Goal: Task Accomplishment & Management: Use online tool/utility

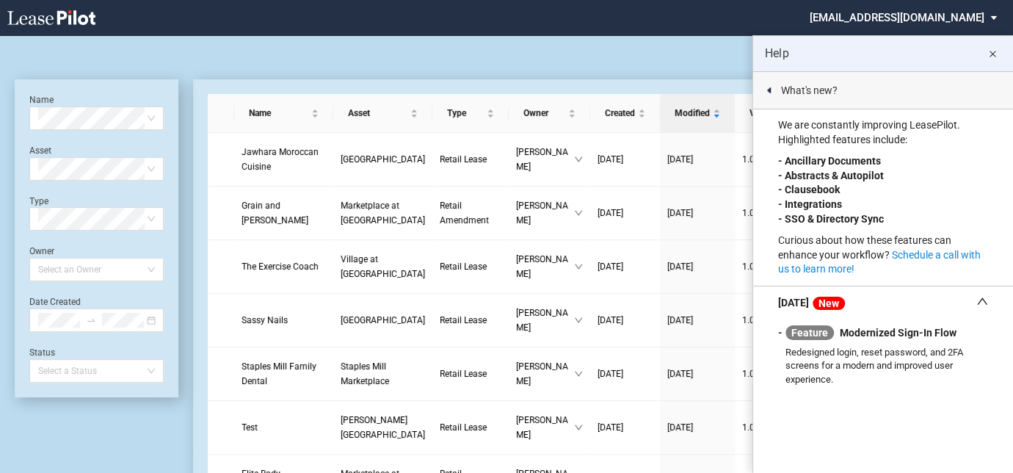
click at [995, 52] on md-icon "close" at bounding box center [993, 55] width 18 height 18
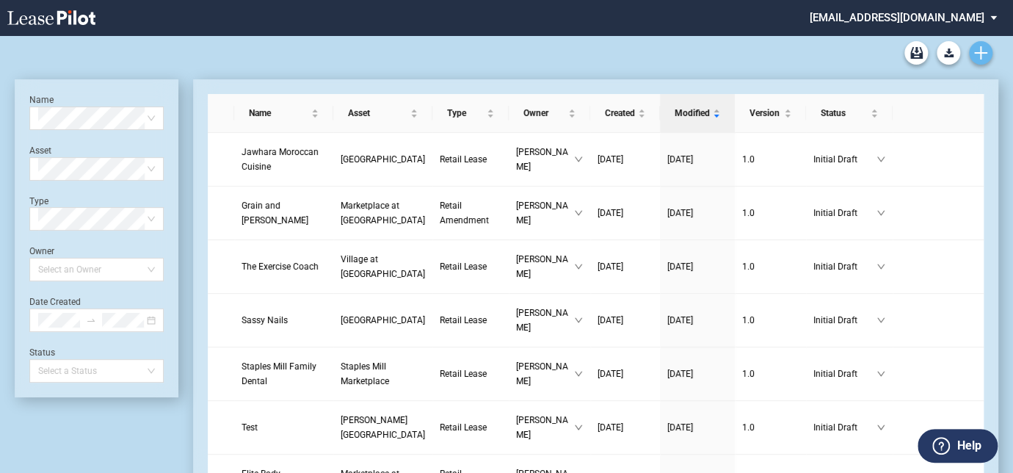
click at [982, 57] on icon "Create new document" at bounding box center [980, 52] width 13 height 13
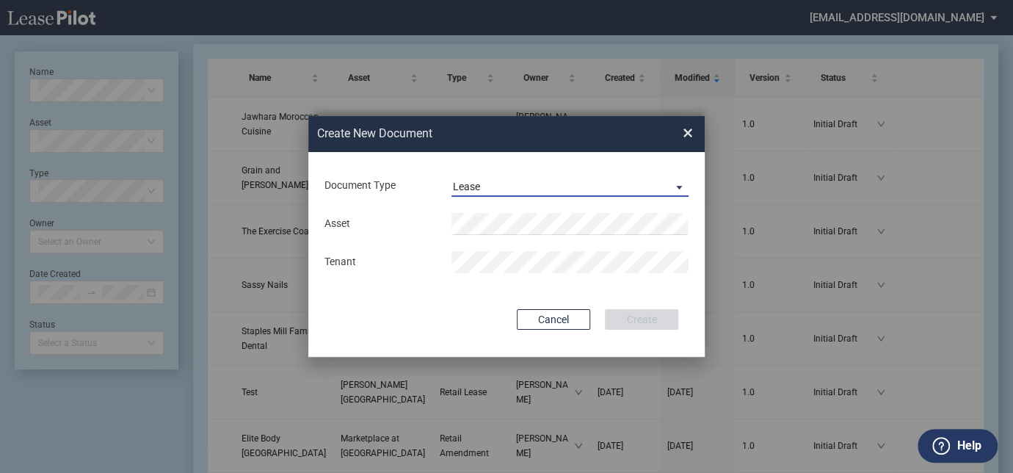
click at [471, 190] on div "Lease" at bounding box center [466, 187] width 27 height 12
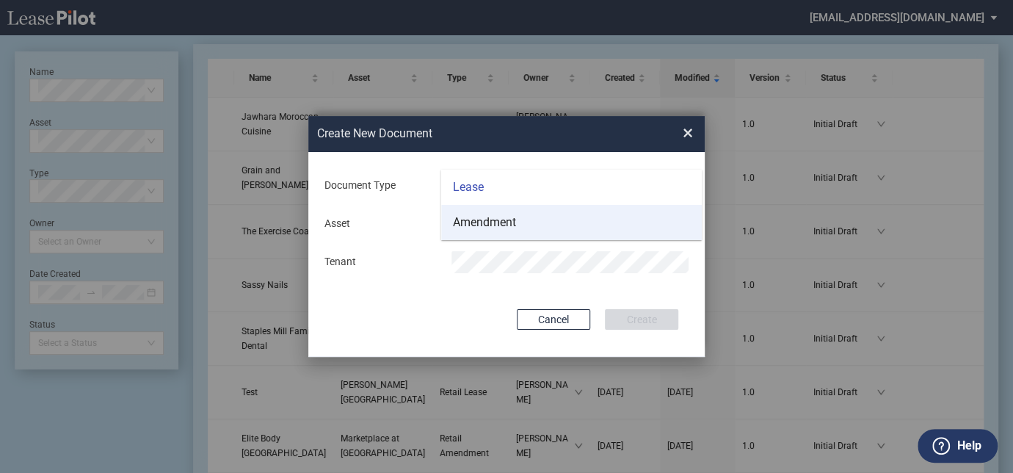
drag, startPoint x: 477, startPoint y: 214, endPoint x: 482, endPoint y: 221, distance: 8.4
click at [477, 214] on div "Amendment" at bounding box center [484, 222] width 63 height 16
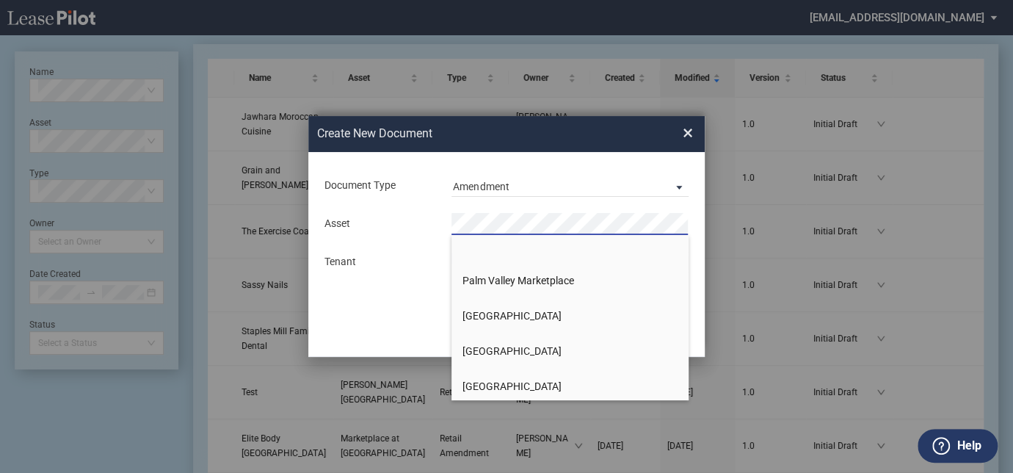
scroll to position [1402, 0]
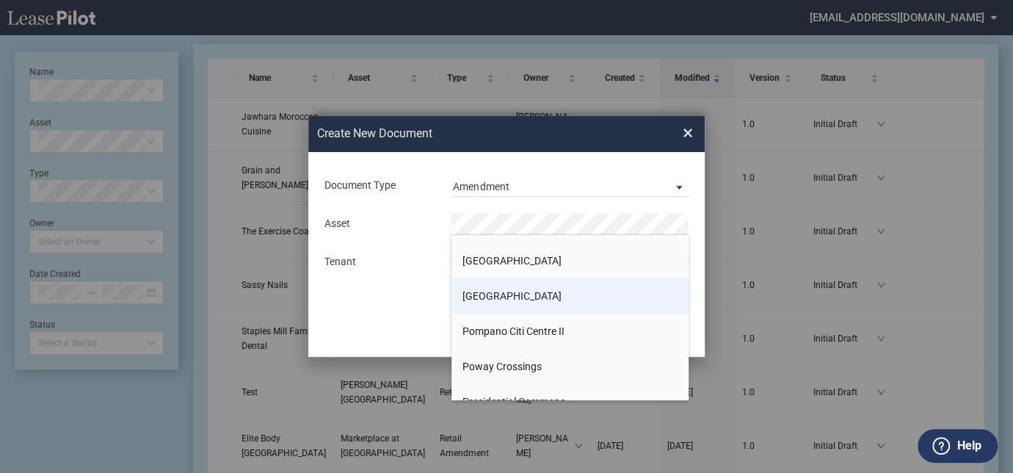
click at [491, 300] on span "[GEOGRAPHIC_DATA]" at bounding box center [512, 296] width 99 height 12
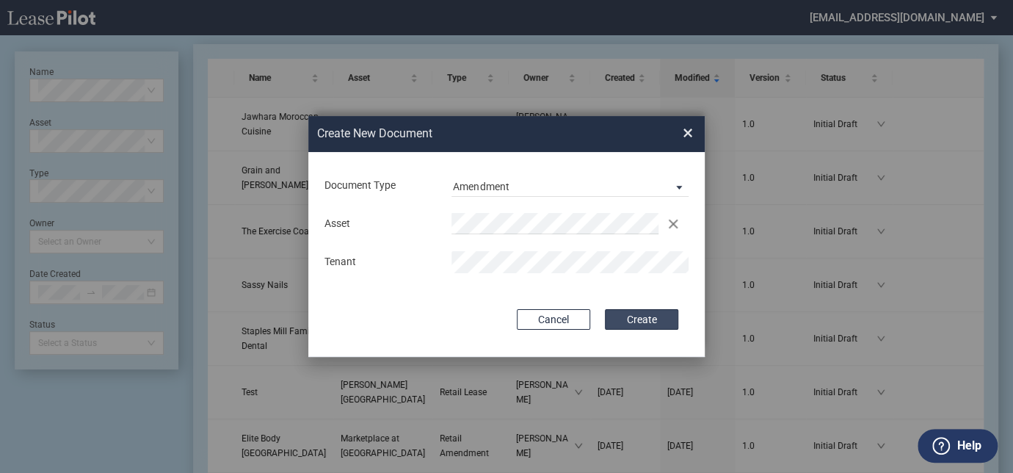
click at [629, 315] on button "Create" at bounding box center [641, 319] width 73 height 21
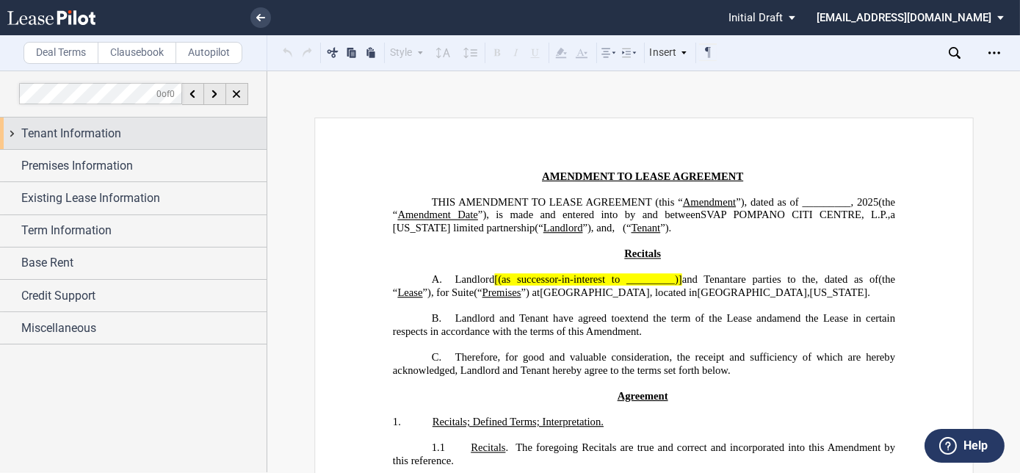
click at [110, 140] on span "Tenant Information" at bounding box center [71, 134] width 100 height 18
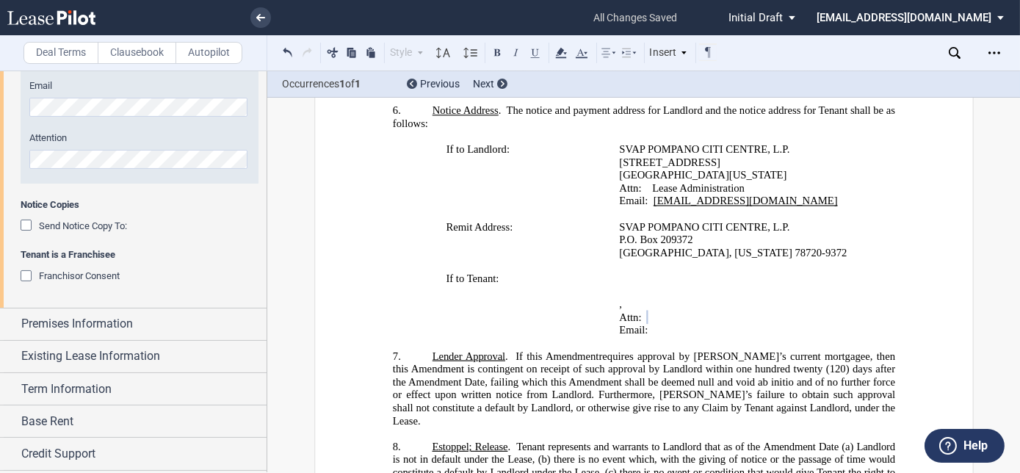
scroll to position [524, 0]
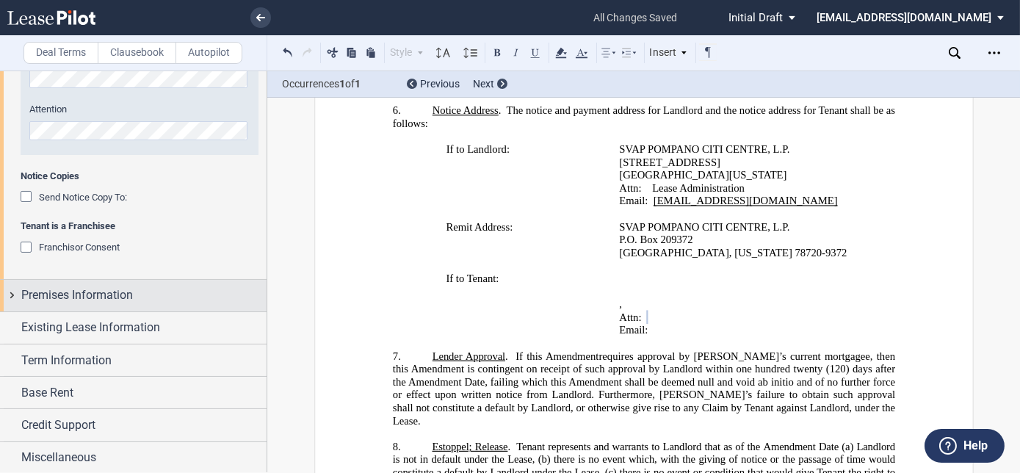
click at [114, 286] on span "Premises Information" at bounding box center [77, 295] width 112 height 18
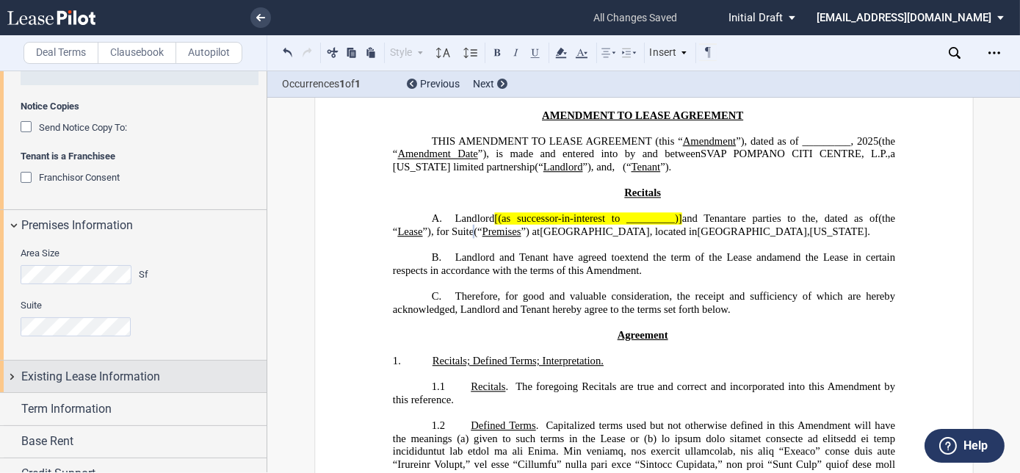
scroll to position [643, 0]
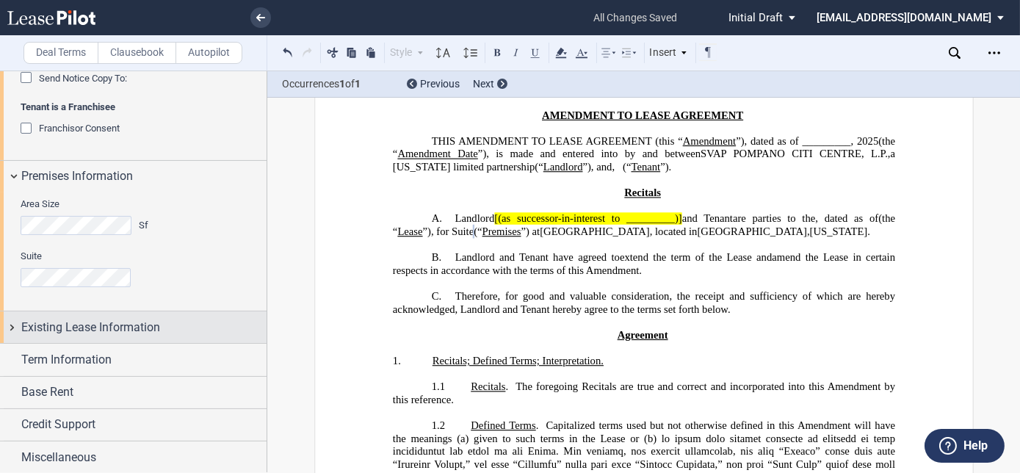
click at [138, 330] on span "Existing Lease Information" at bounding box center [90, 328] width 139 height 18
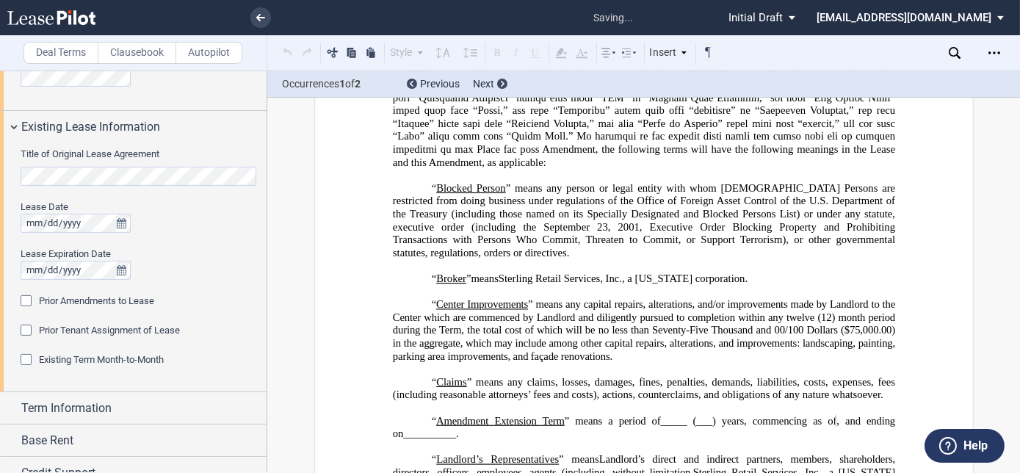
scroll to position [641, 0]
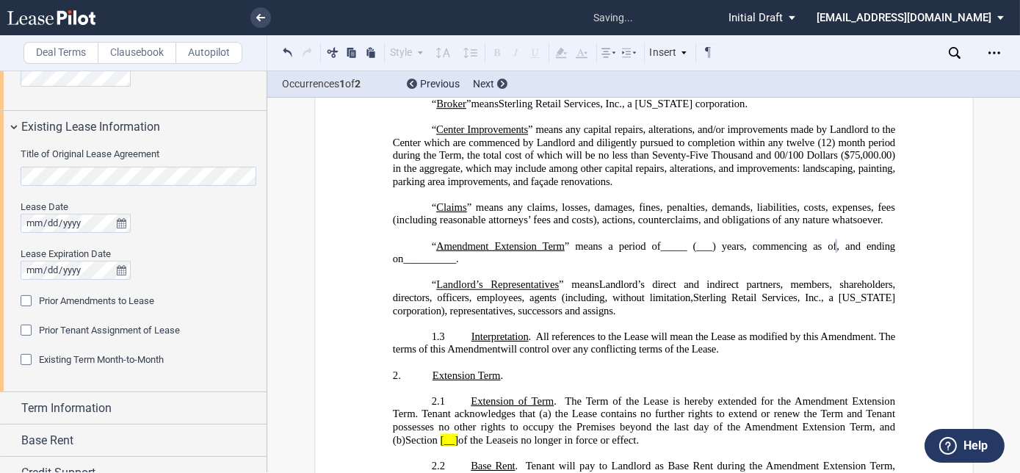
click at [27, 306] on div "Prior Amendments to Lease" at bounding box center [28, 302] width 15 height 15
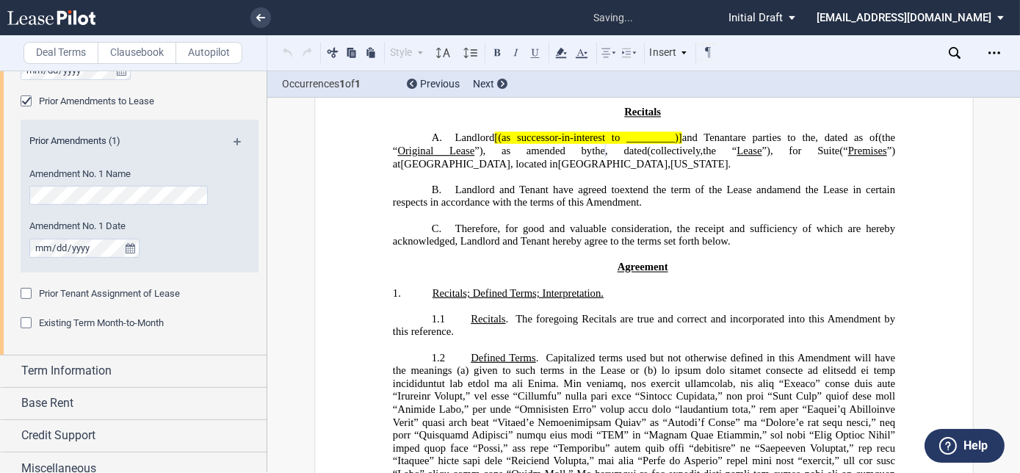
scroll to position [73, 0]
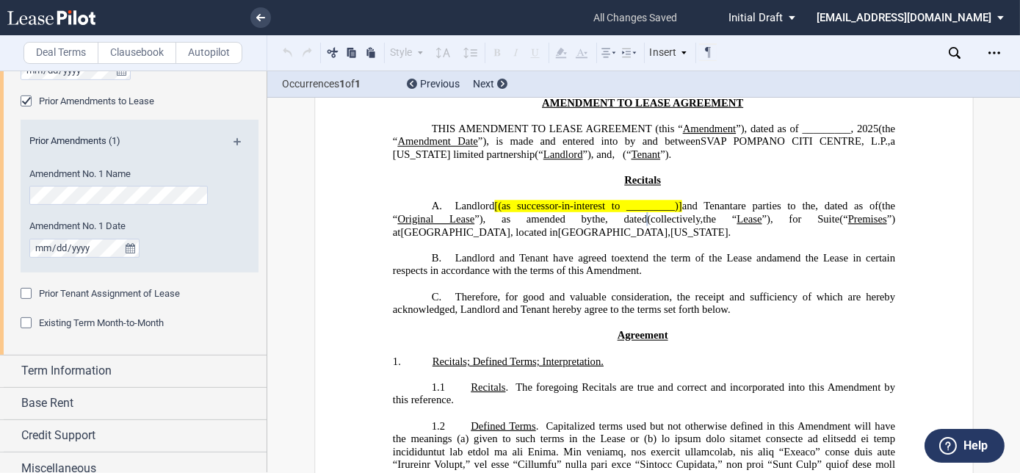
click at [234, 140] on md-icon at bounding box center [244, 147] width 20 height 18
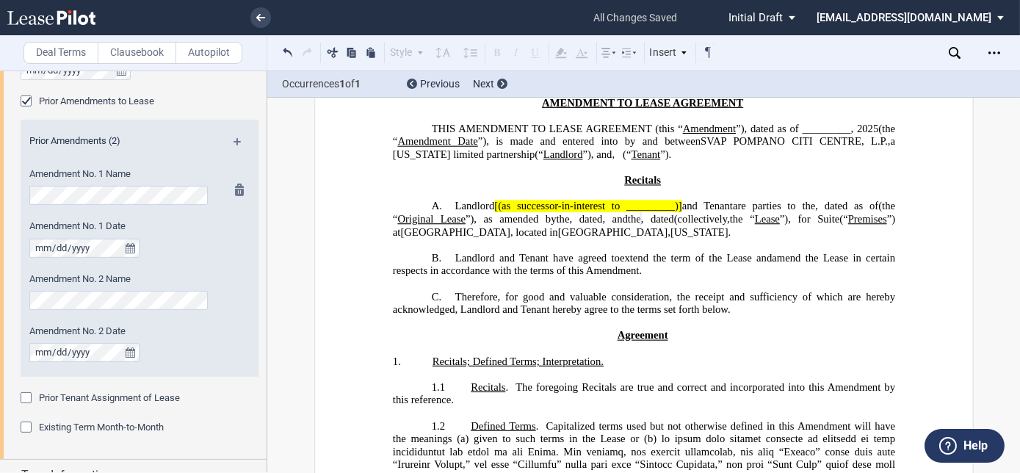
scroll to position [0, 0]
click at [236, 135] on div "Prior Amendments (2)" at bounding box center [140, 143] width 238 height 18
click at [235, 142] on md-icon at bounding box center [244, 147] width 20 height 18
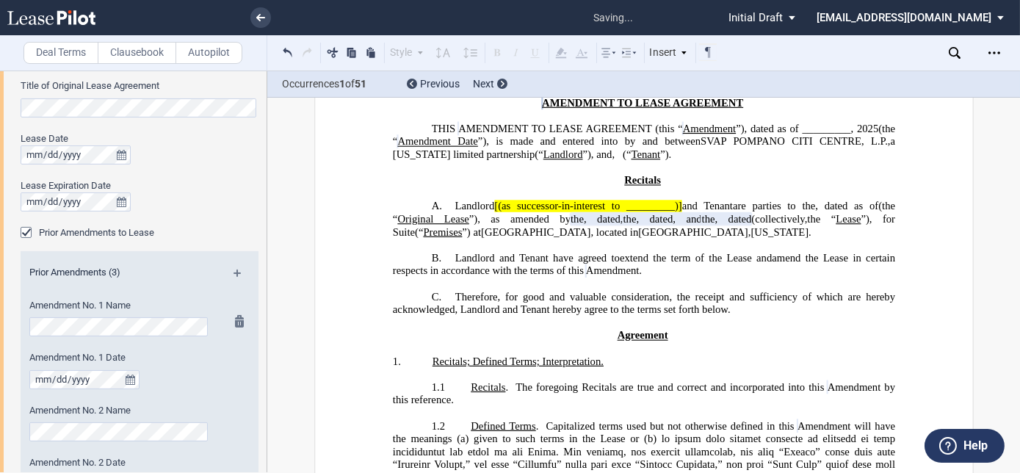
scroll to position [911, 0]
click at [234, 276] on md-icon at bounding box center [244, 280] width 20 height 18
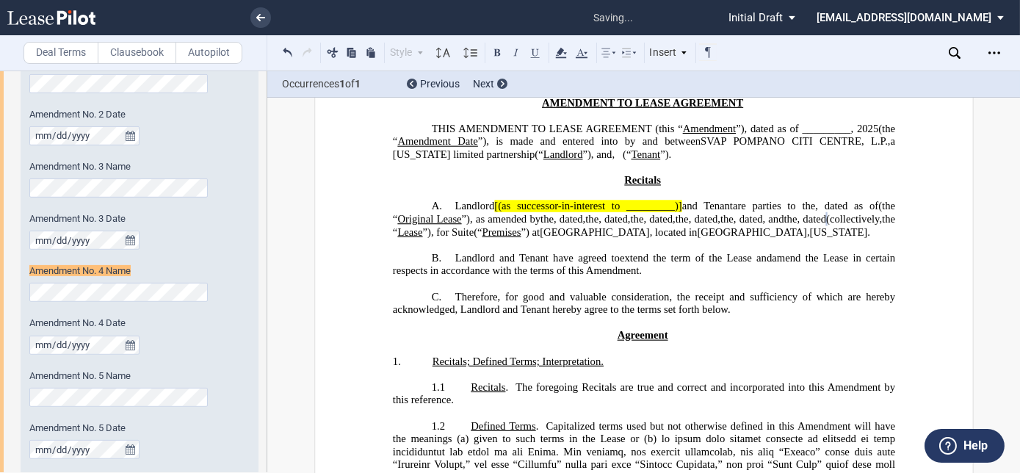
scroll to position [1259, 0]
drag, startPoint x: 783, startPoint y: 290, endPoint x: 658, endPoint y: 218, distance: 144.1
click at [773, 239] on p "A. Landlord [(as successor-in-interest to _________)] and Tenant (as successor-…" at bounding box center [643, 219] width 502 height 39
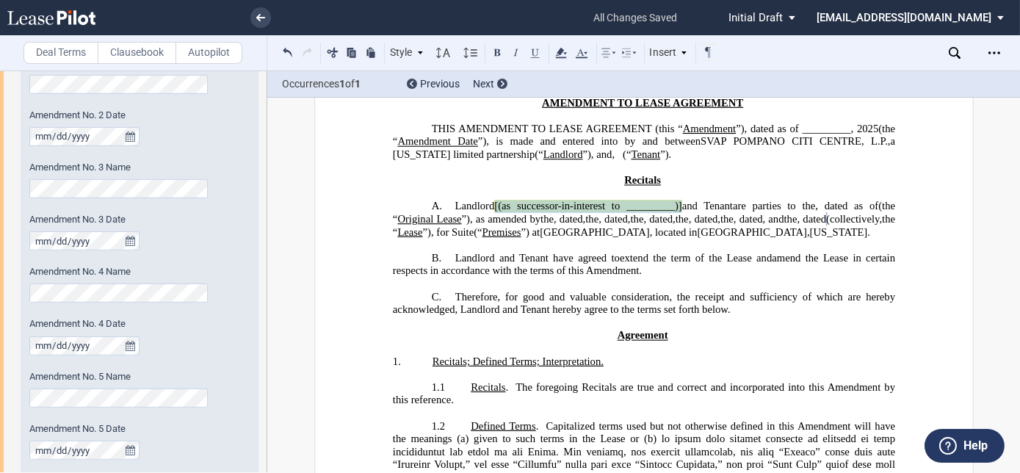
drag, startPoint x: 495, startPoint y: 210, endPoint x: 676, endPoint y: 207, distance: 181.4
click at [676, 207] on span "Landlord [(as successor-in-interest to _________)] and Tenant" at bounding box center [594, 206] width 278 height 12
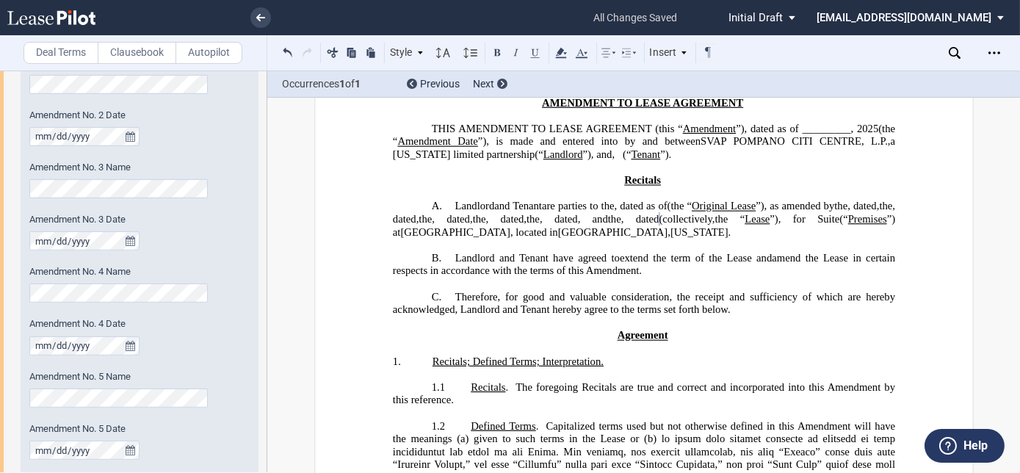
click at [493, 212] on span "Landlord" at bounding box center [475, 206] width 40 height 12
click at [546, 211] on span "are parties to the" at bounding box center [577, 206] width 73 height 12
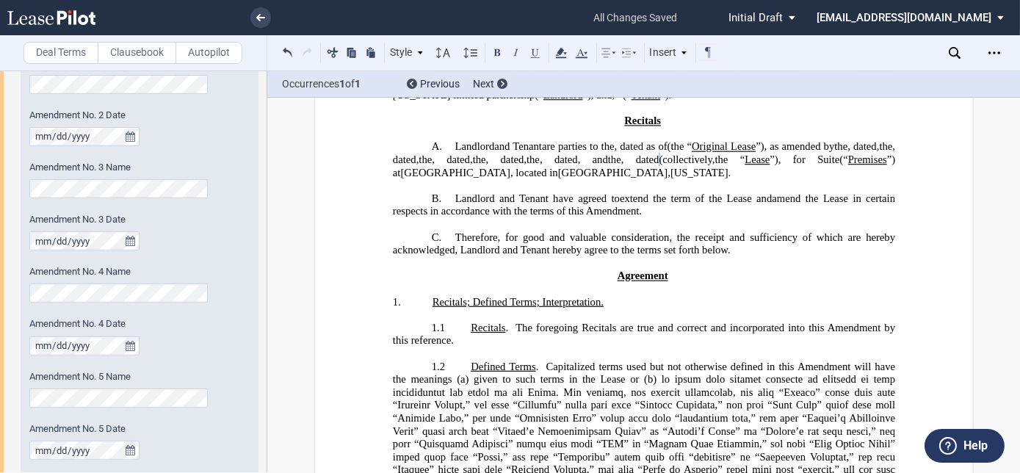
scroll to position [140, 0]
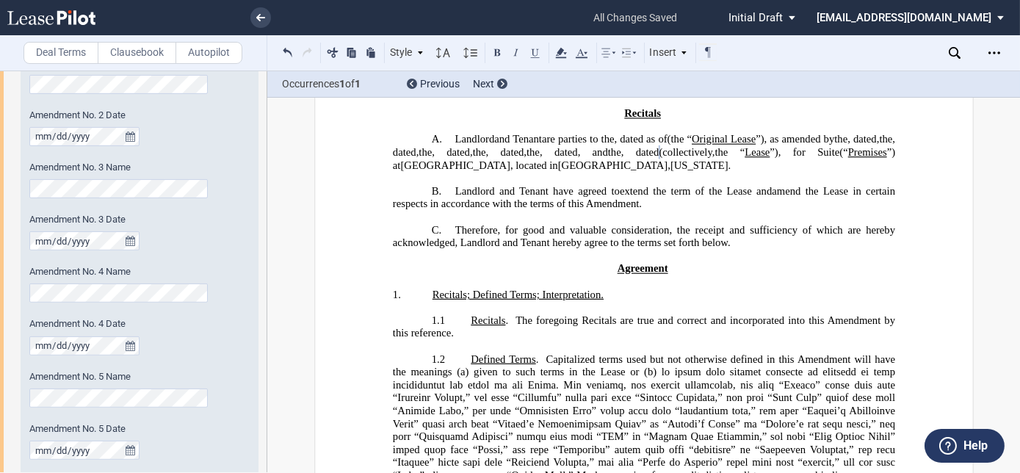
drag, startPoint x: 889, startPoint y: 195, endPoint x: 946, endPoint y: 210, distance: 59.1
click at [839, 159] on span "”), for Suite" at bounding box center [805, 152] width 70 height 12
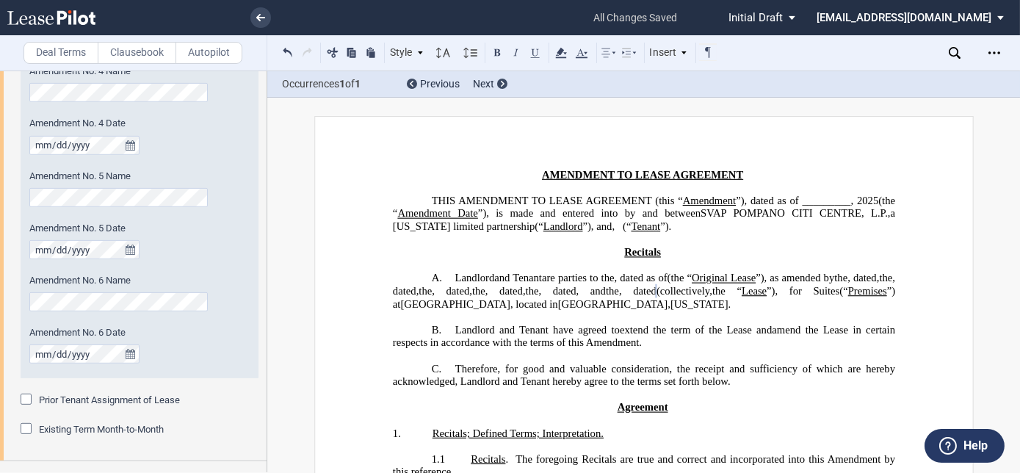
scroll to position [0, 0]
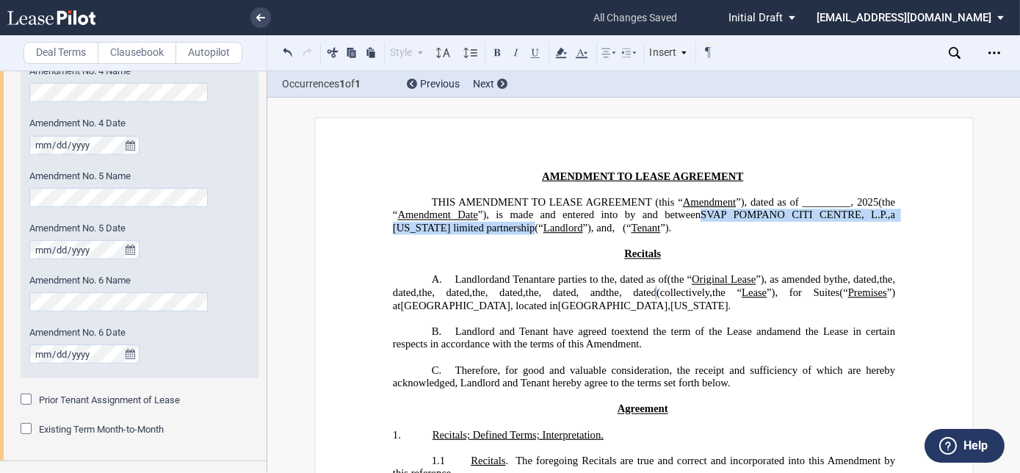
drag, startPoint x: 811, startPoint y: 212, endPoint x: 623, endPoint y: 223, distance: 188.3
click at [637, 227] on span "Amendment Date ”), is made and entered into by and between SVAP POMPANO CITI CE…" at bounding box center [644, 221] width 505 height 25
copy span "SVAP POMPANO CITI CENTRE, L.P. , a Delaware"
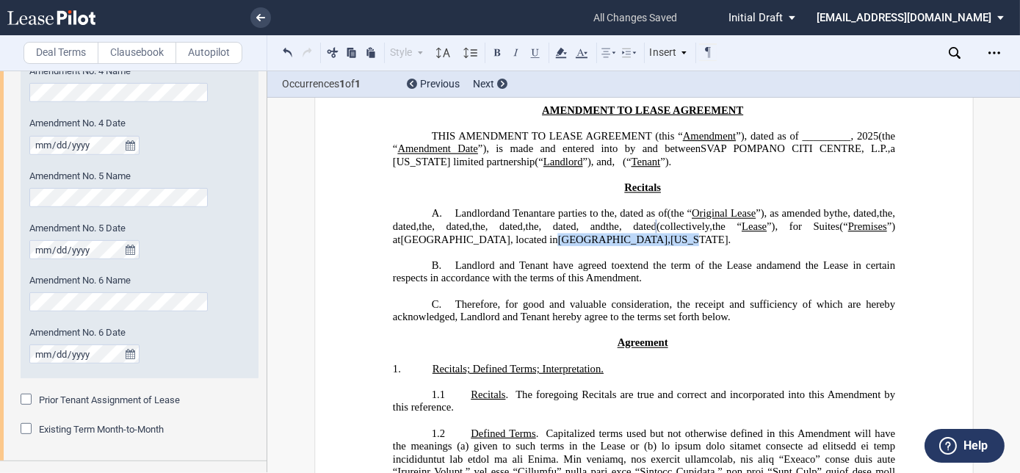
drag, startPoint x: 699, startPoint y: 281, endPoint x: 659, endPoint y: 271, distance: 41.7
click at [797, 245] on span "the “ Lease ”), for Suites ﻿ ﻿ (“ Premises ”) at Pompano Citi Centre , located …" at bounding box center [644, 232] width 505 height 25
drag, startPoint x: 558, startPoint y: 283, endPoint x: 648, endPoint y: 276, distance: 89.8
click at [510, 246] on span "[GEOGRAPHIC_DATA]" at bounding box center [455, 240] width 110 height 12
drag, startPoint x: 699, startPoint y: 283, endPoint x: 805, endPoint y: 277, distance: 105.9
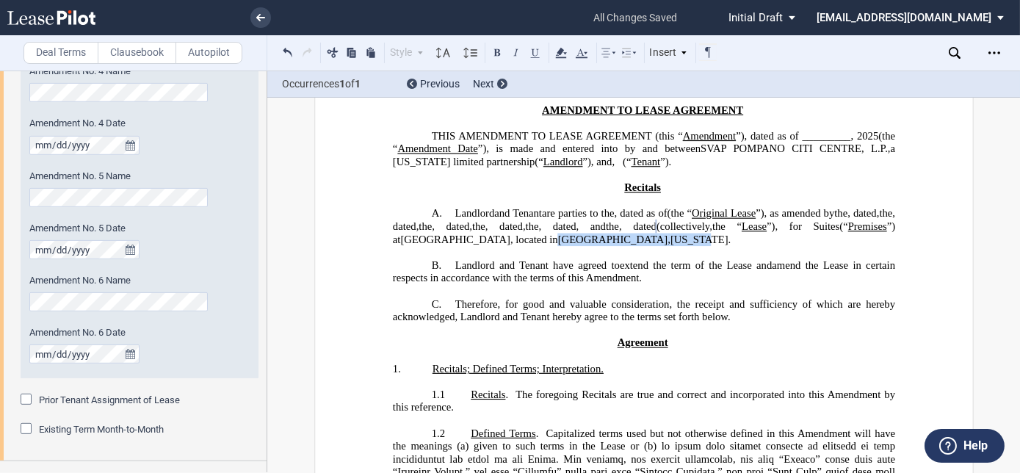
click at [805, 245] on span "the “ Lease ”), for Suites ﻿ ﻿ (“ Premises ”) at Pompano Citi Centre , located …" at bounding box center [644, 232] width 505 height 25
copy span "Pompano Beach ,"
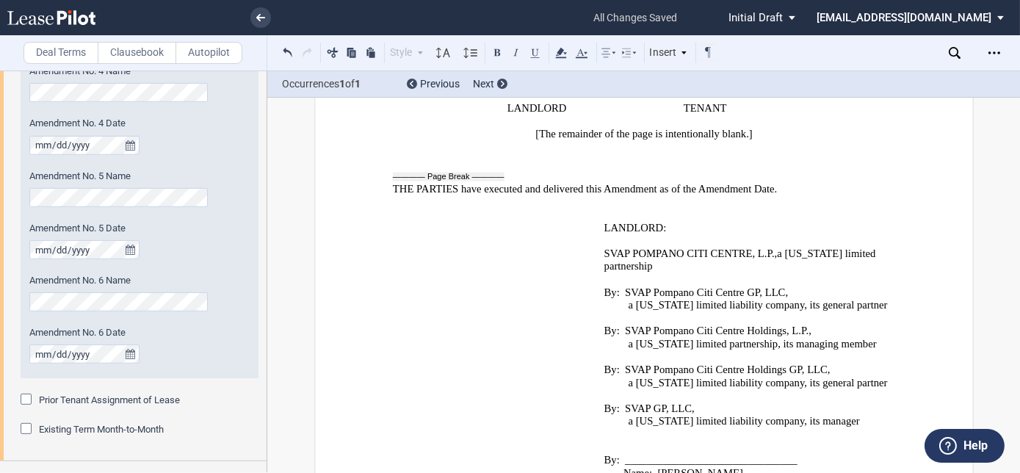
scroll to position [3025, 0]
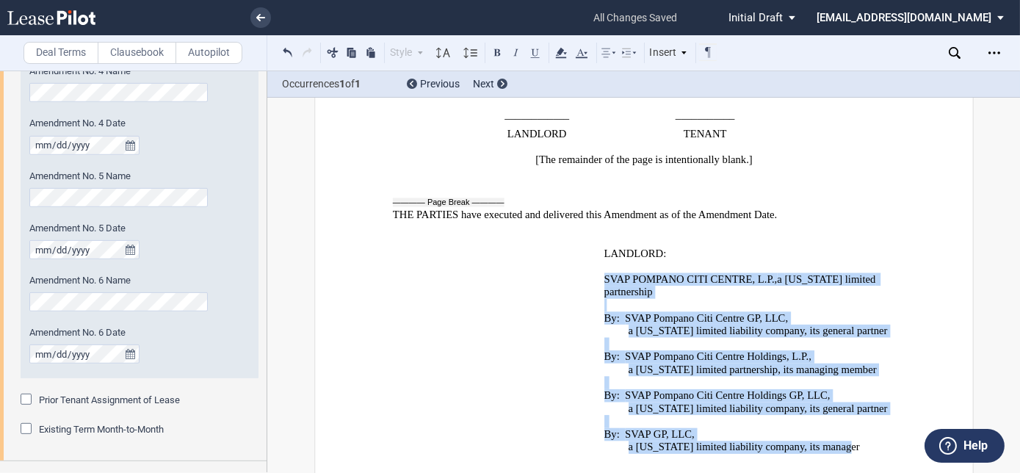
drag, startPoint x: 602, startPoint y: 214, endPoint x: 843, endPoint y: 376, distance: 290.4
click at [843, 376] on td "SVAP POMPANO CITI CENTRE, L.P. , a Delaware limited partnership ﻿ By: SVAP Pomp…" at bounding box center [746, 401] width 297 height 258
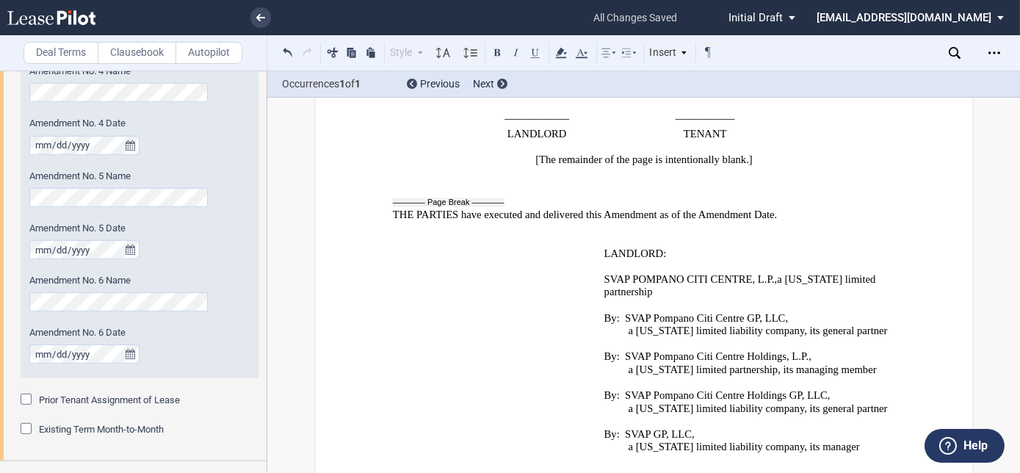
drag, startPoint x: 719, startPoint y: 258, endPoint x: 599, endPoint y: 237, distance: 121.4
click at [573, 272] on td "﻿" at bounding box center [495, 401] width 206 height 258
click at [1001, 53] on div "Open Lease options menu" at bounding box center [994, 52] width 23 height 23
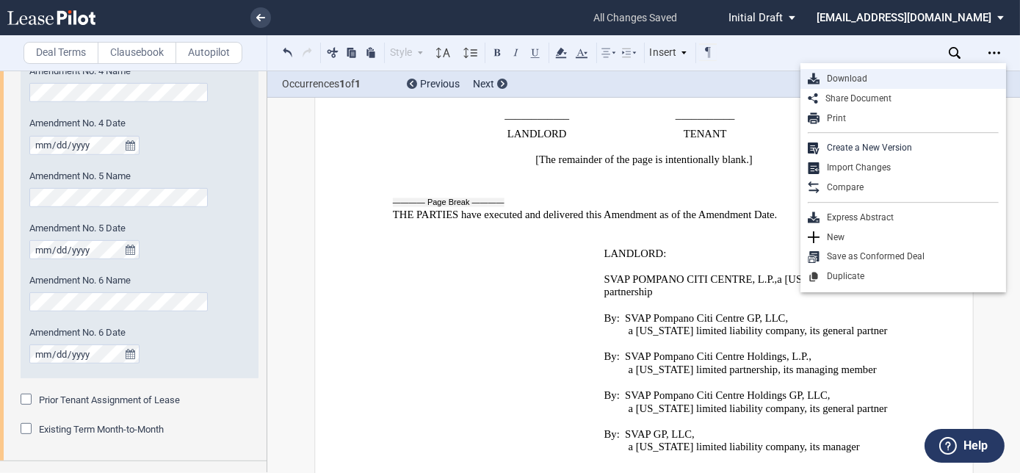
click at [869, 82] on div "Download" at bounding box center [909, 79] width 179 height 12
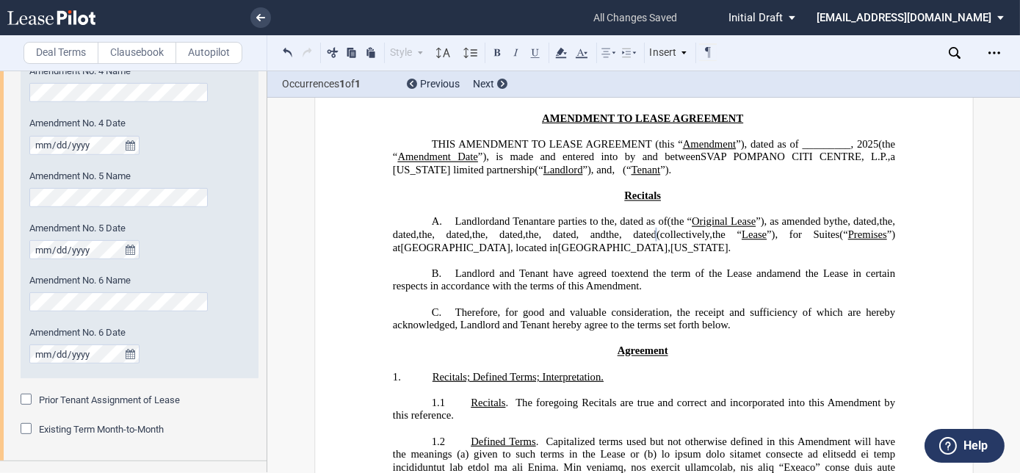
scroll to position [0, 0]
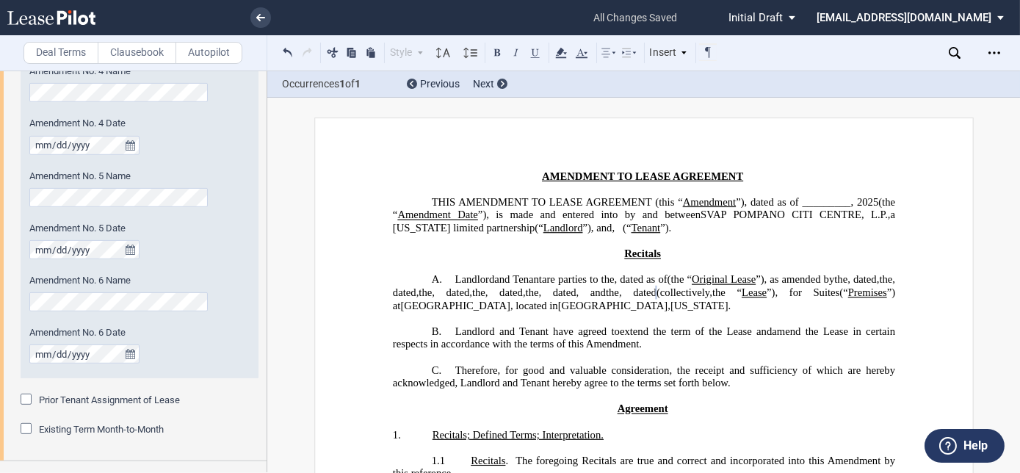
click at [543, 283] on span "are parties to the" at bounding box center [577, 279] width 73 height 12
